Goal: Transaction & Acquisition: Download file/media

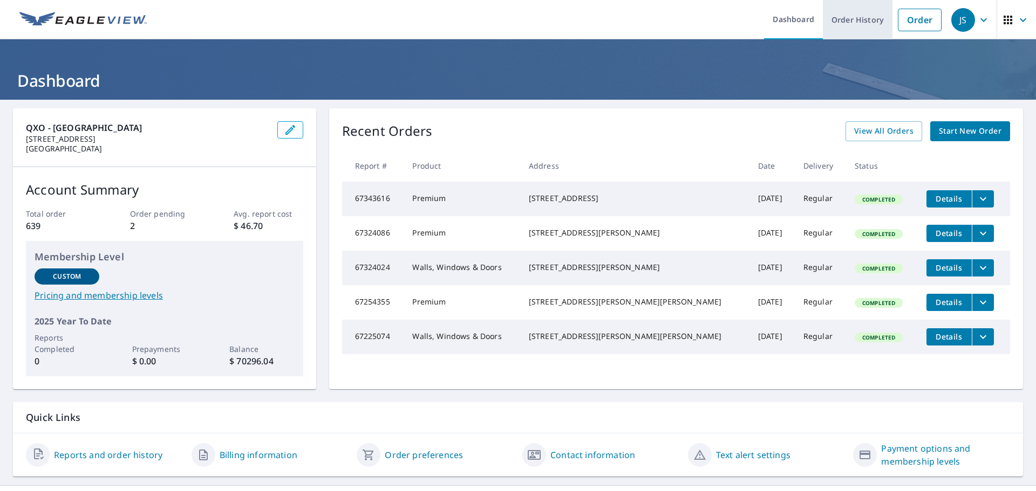
click at [843, 21] on link "Order History" at bounding box center [858, 19] width 70 height 39
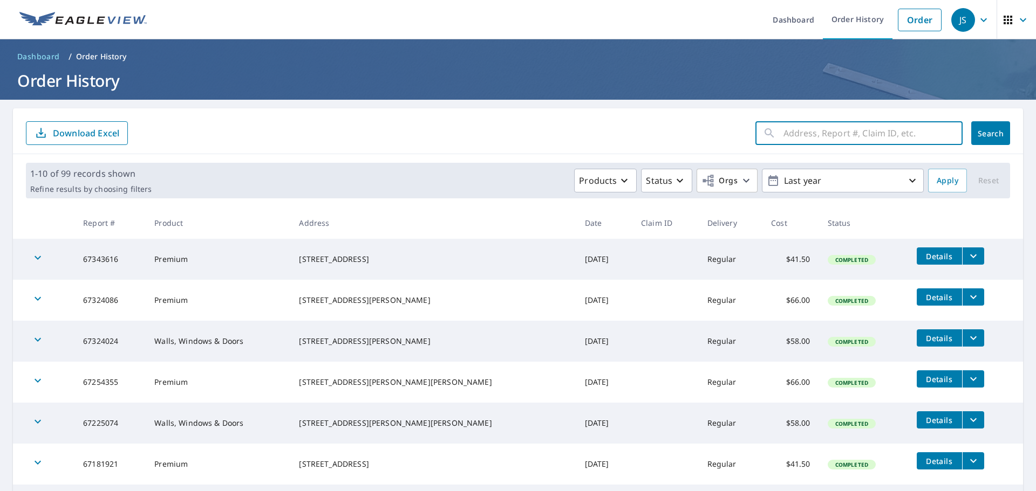
click at [798, 137] on input "text" at bounding box center [872, 133] width 179 height 30
type input "621 s 3rd"
click button "Search" at bounding box center [990, 133] width 39 height 24
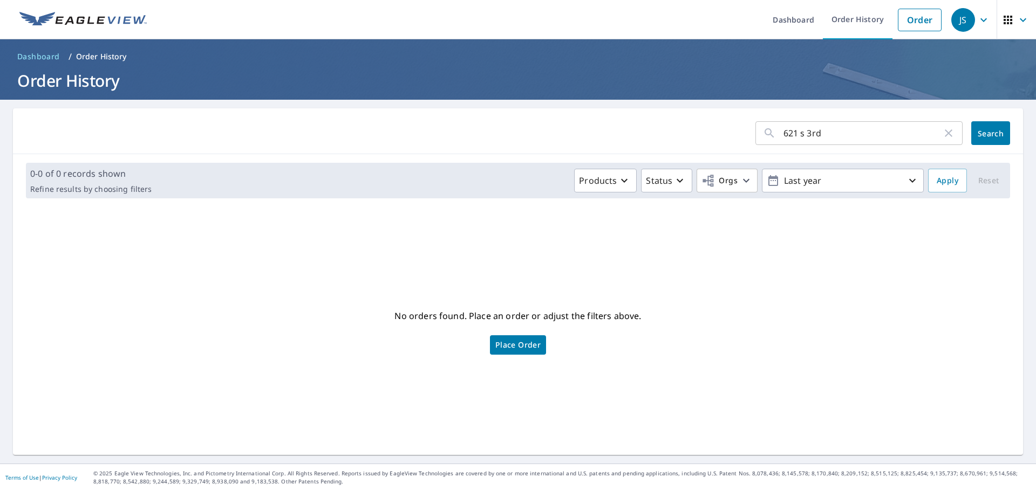
click at [942, 134] on icon "button" at bounding box center [948, 133] width 13 height 13
click at [796, 131] on input "text" at bounding box center [872, 133] width 179 height 30
type input "3"
type input "621"
click button "Search" at bounding box center [990, 133] width 39 height 24
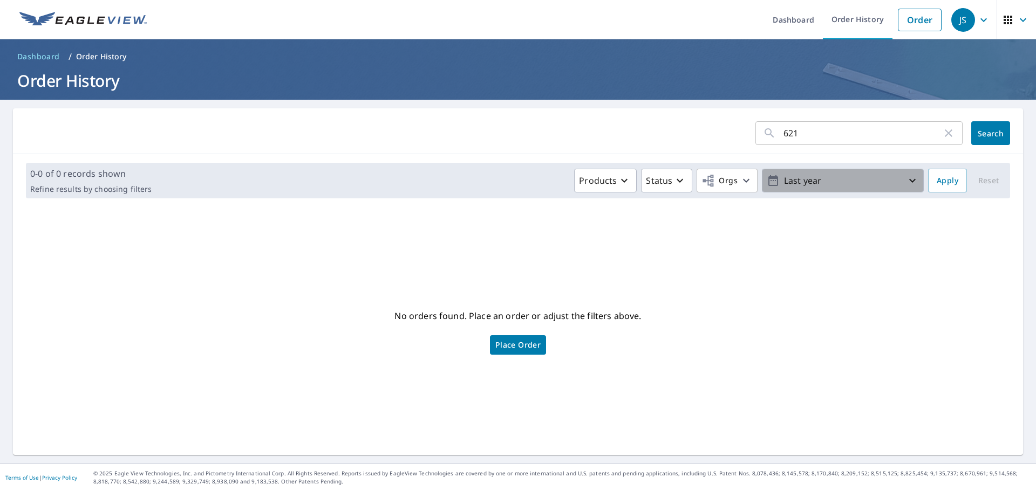
click at [913, 177] on button "Last year" at bounding box center [843, 181] width 162 height 24
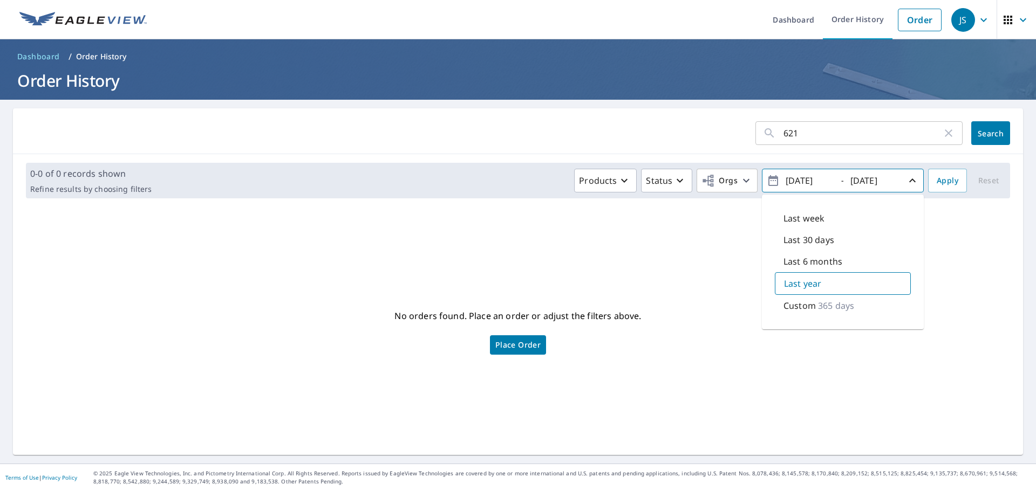
click at [818, 309] on p "365 days" at bounding box center [836, 305] width 36 height 13
click at [818, 308] on p "365 days" at bounding box center [836, 305] width 36 height 13
click at [993, 128] on span "Search" at bounding box center [991, 133] width 22 height 10
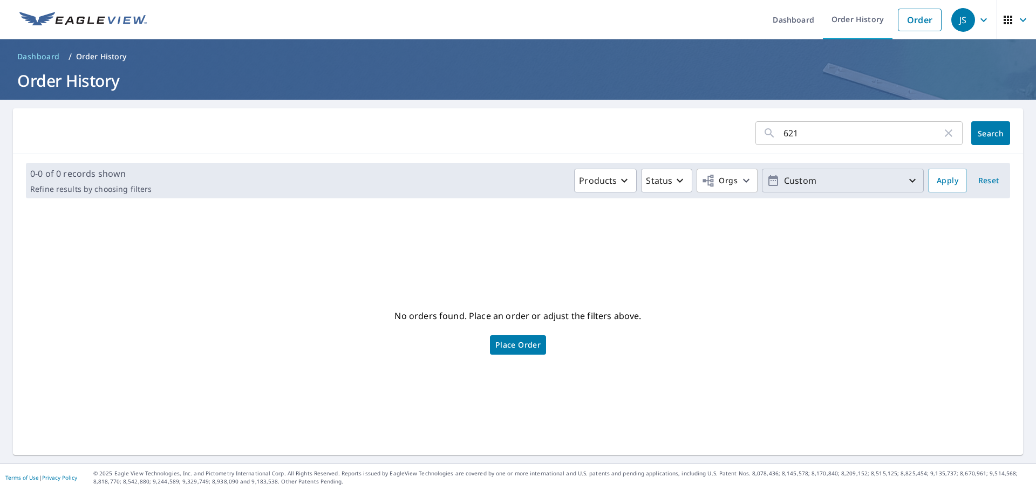
click at [906, 177] on icon "button" at bounding box center [912, 180] width 13 height 13
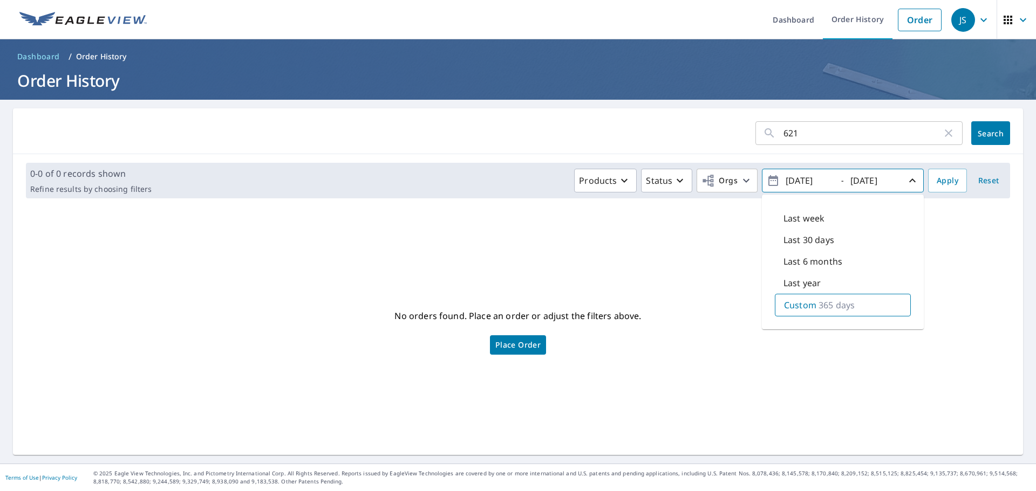
click at [804, 288] on p "Last year" at bounding box center [801, 283] width 37 height 13
click at [946, 174] on span "Apply" at bounding box center [948, 180] width 22 height 13
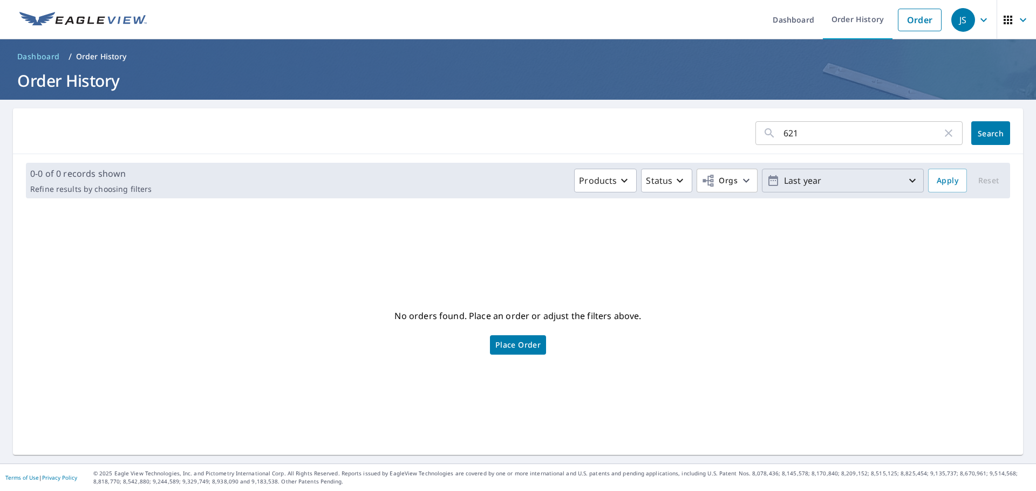
click at [909, 178] on icon "button" at bounding box center [912, 180] width 13 height 13
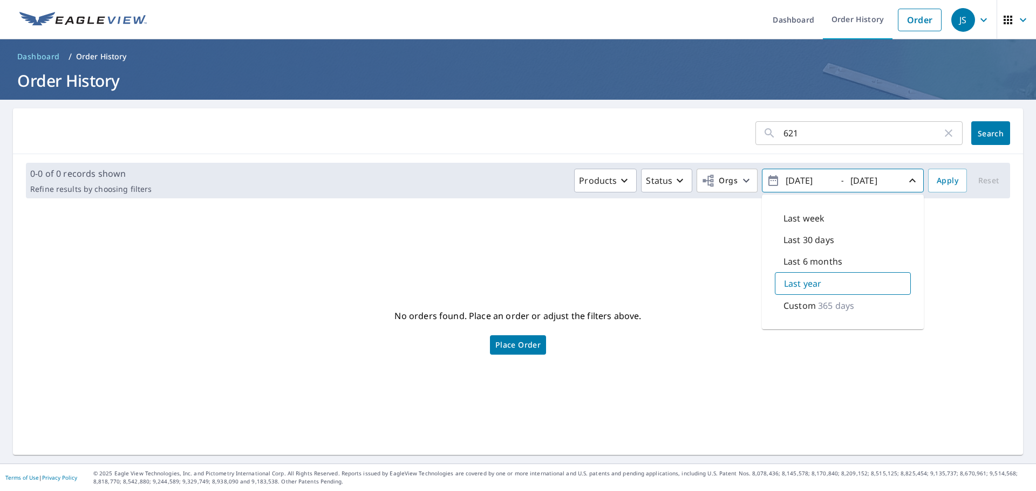
click at [818, 304] on p "365 days" at bounding box center [836, 305] width 36 height 13
type input "[DATE]"
click at [937, 178] on span "Apply" at bounding box center [948, 180] width 22 height 13
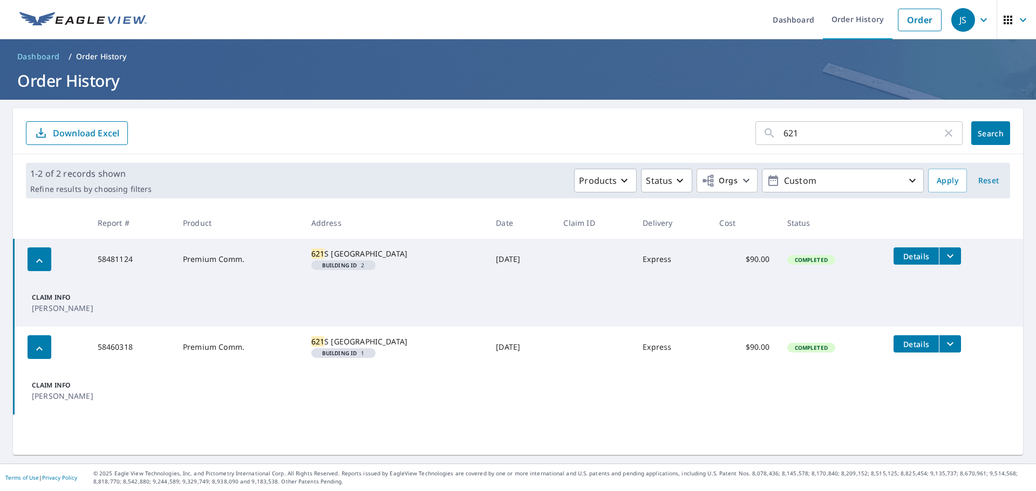
click at [949, 257] on icon "filesDropdownBtn-58481124" at bounding box center [950, 256] width 13 height 13
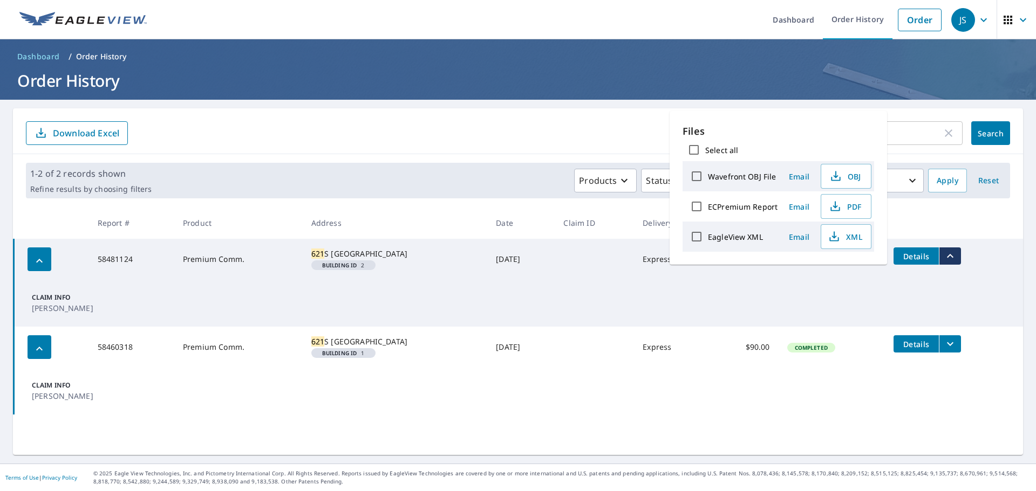
click at [949, 257] on icon "filesDropdownBtn-58481124" at bounding box center [950, 256] width 13 height 13
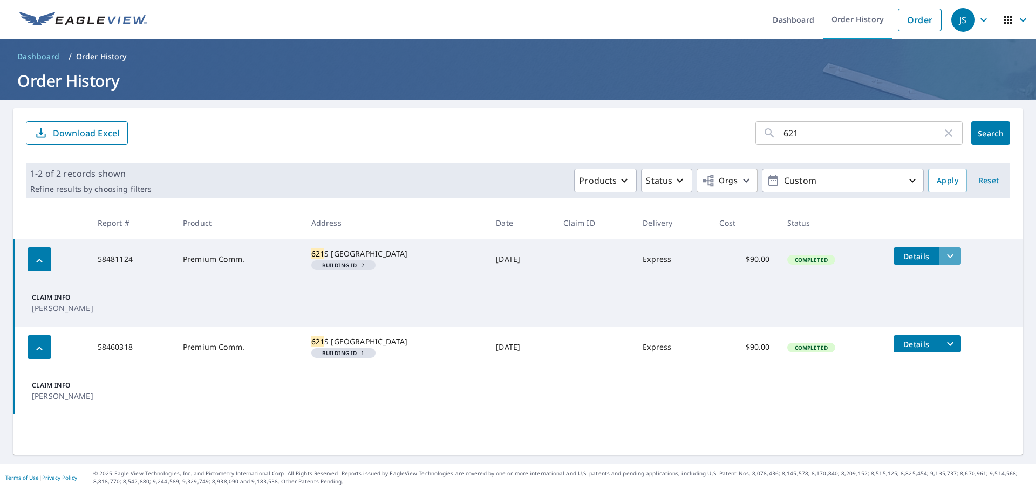
click at [950, 258] on icon "filesDropdownBtn-58481124" at bounding box center [950, 256] width 13 height 13
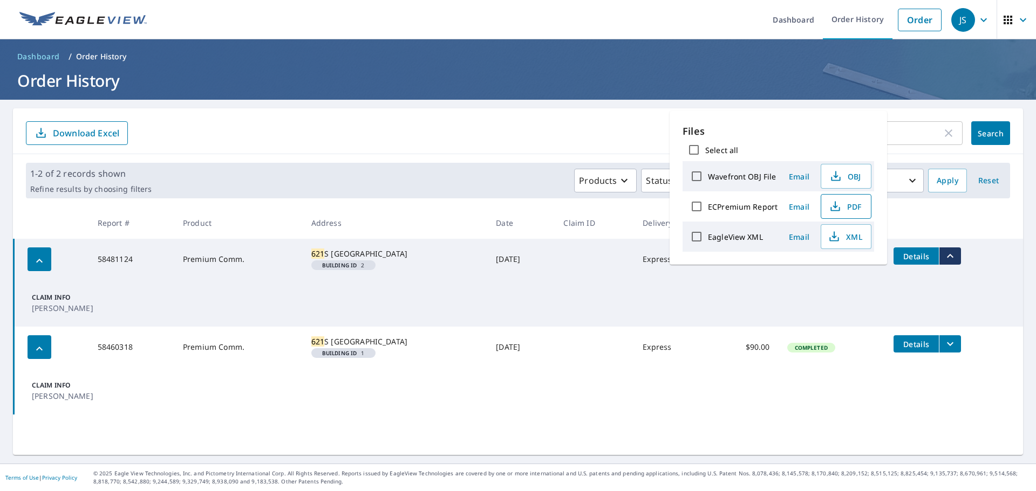
click at [857, 211] on span "PDF" at bounding box center [845, 206] width 35 height 13
click at [917, 252] on span "Details" at bounding box center [916, 256] width 32 height 10
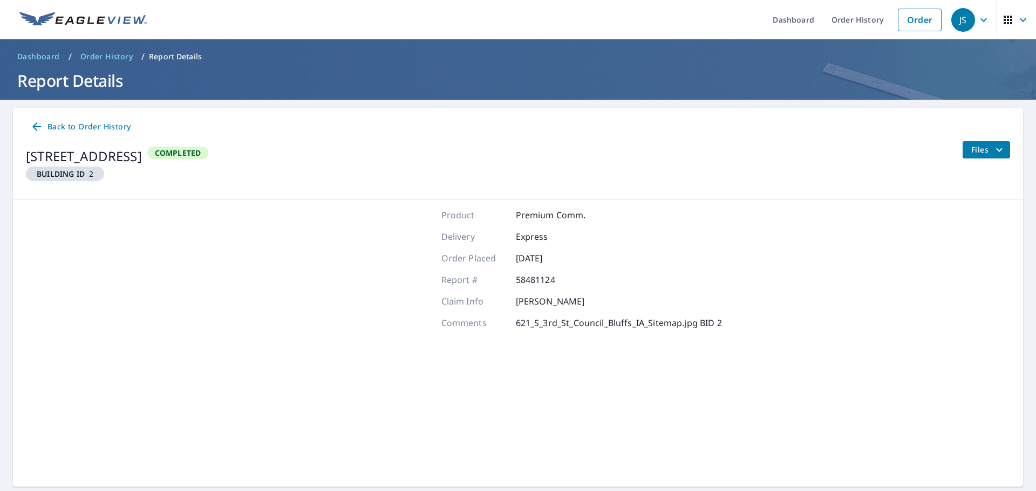
click at [82, 124] on span "Back to Order History" at bounding box center [80, 126] width 100 height 13
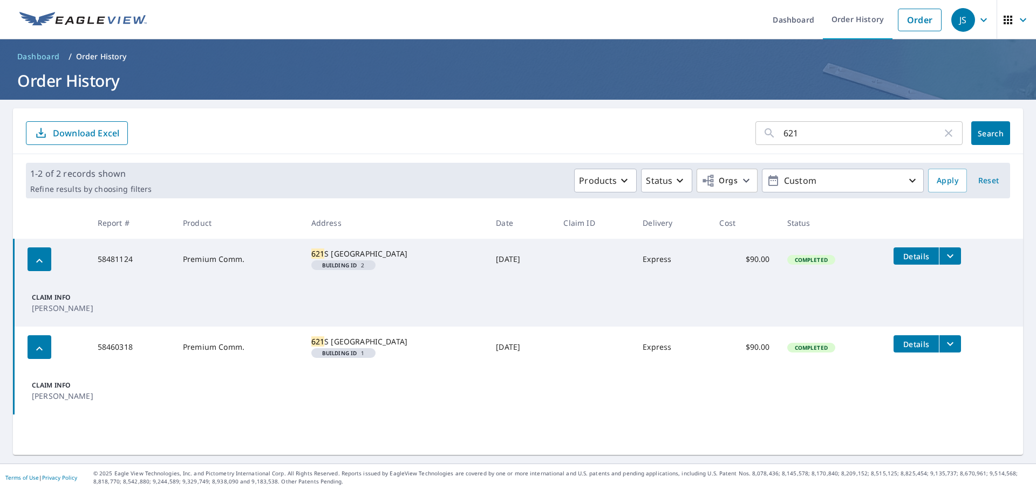
click at [946, 351] on icon "filesDropdownBtn-58460318" at bounding box center [950, 344] width 13 height 13
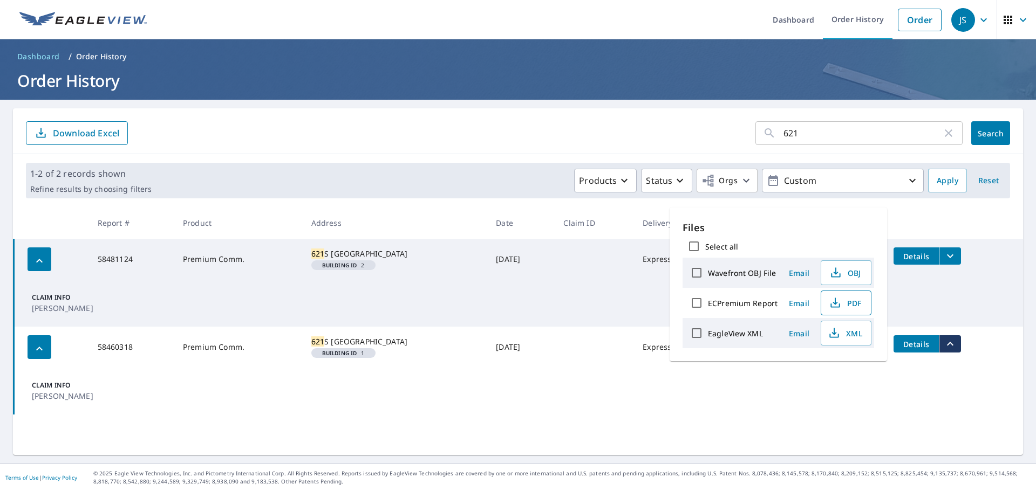
click at [857, 303] on span "PDF" at bounding box center [845, 303] width 35 height 13
